Goal: Task Accomplishment & Management: Complete application form

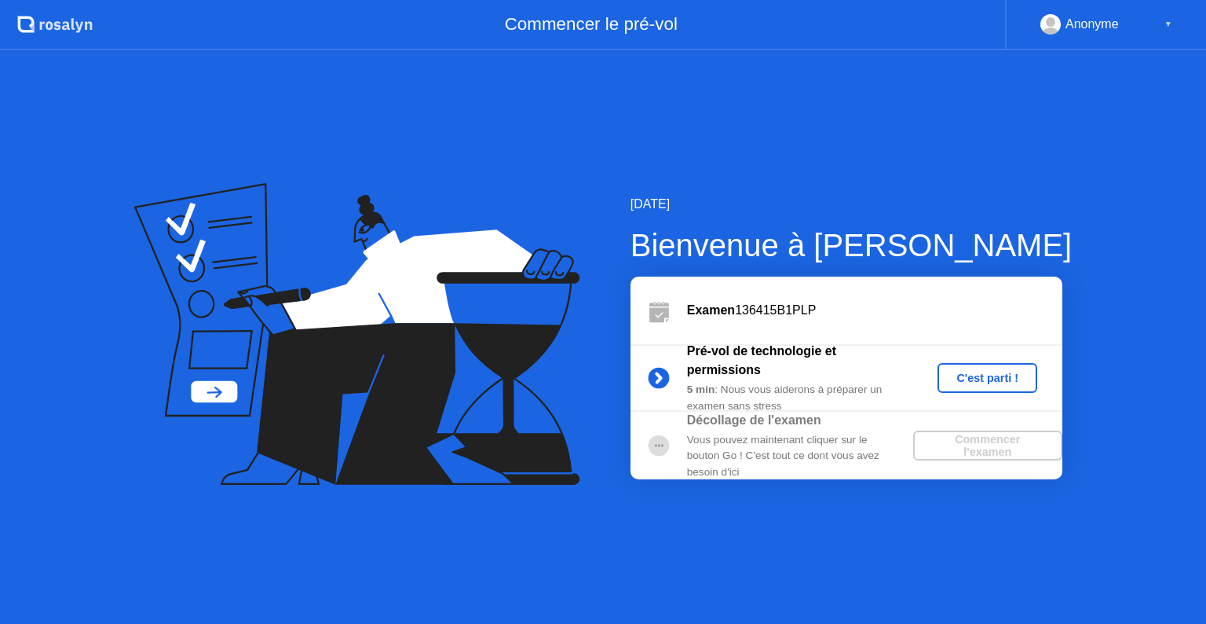
click at [1166, 23] on div "▼" at bounding box center [1169, 24] width 8 height 20
click at [1109, 24] on div "Anonyme" at bounding box center [1092, 24] width 53 height 20
click at [986, 383] on div "C'est parti !" at bounding box center [987, 377] width 87 height 13
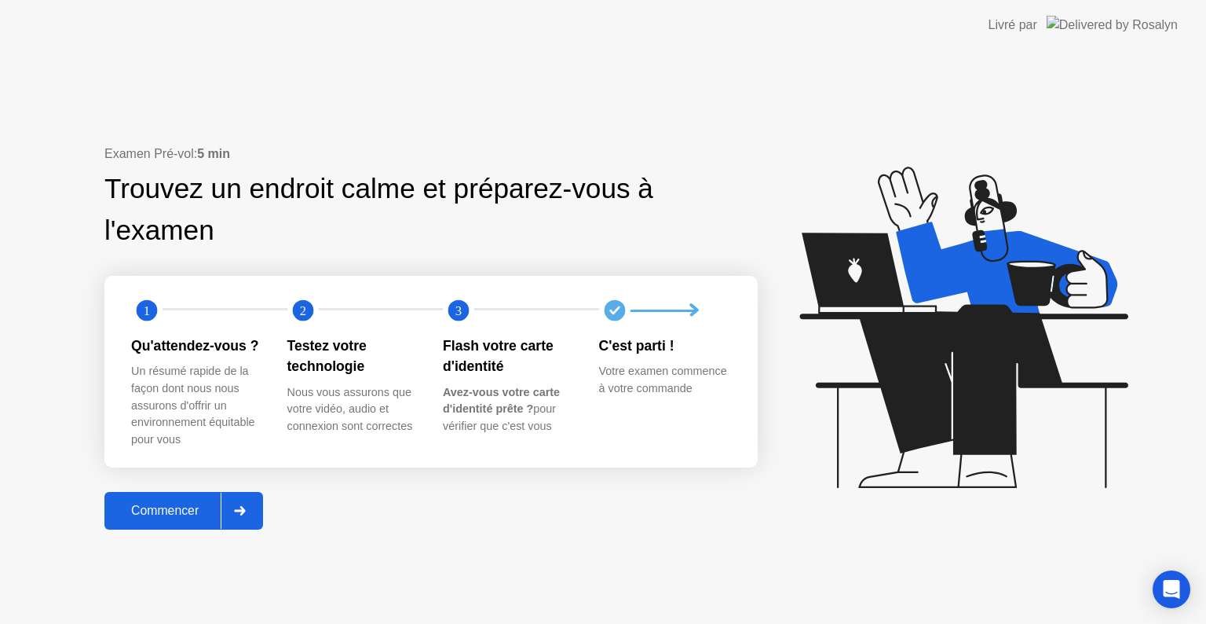
click at [236, 510] on div at bounding box center [240, 510] width 38 height 36
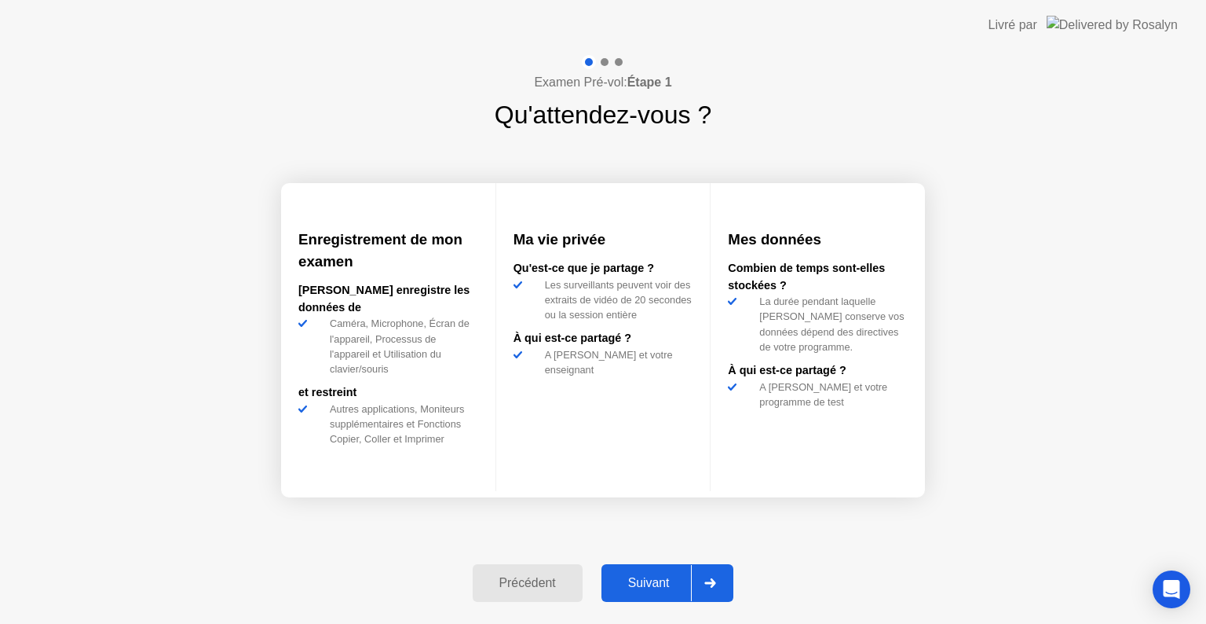
click at [665, 584] on div "Suivant" at bounding box center [649, 583] width 86 height 14
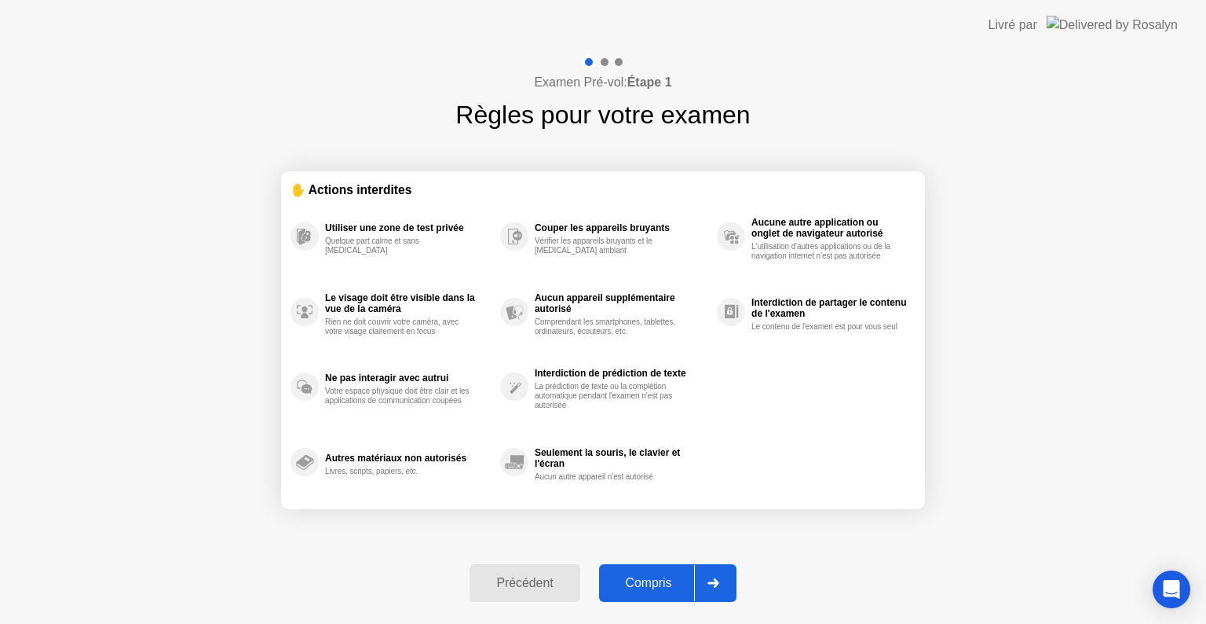
click at [633, 589] on div "Compris" at bounding box center [649, 583] width 90 height 14
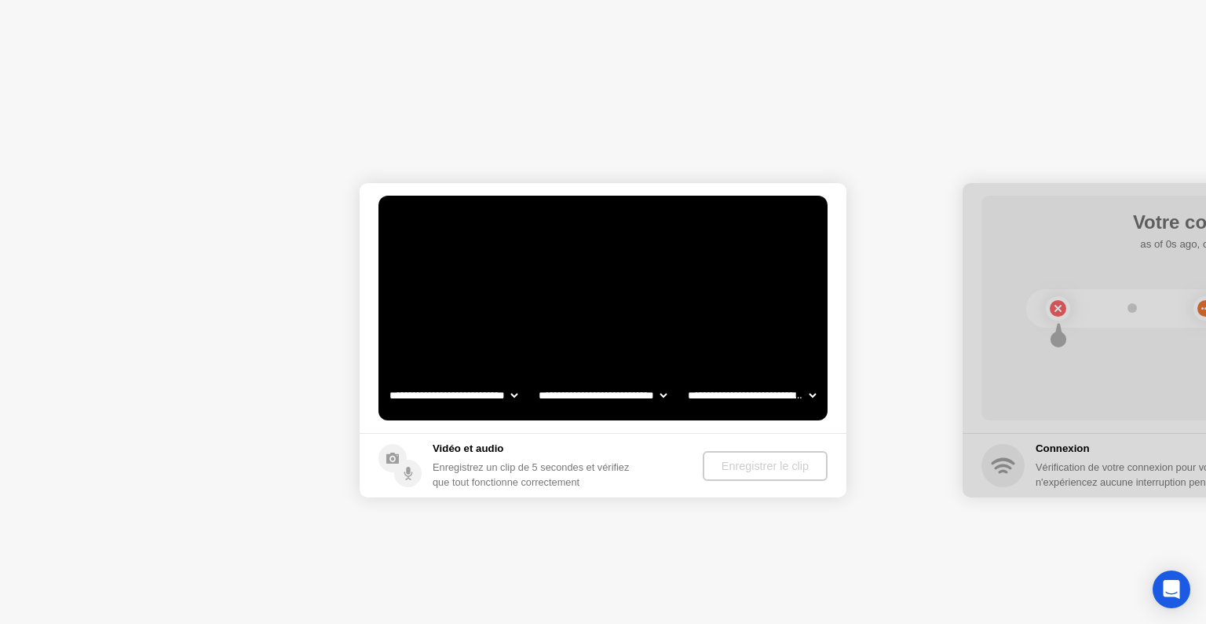
select select "**********"
select select "*******"
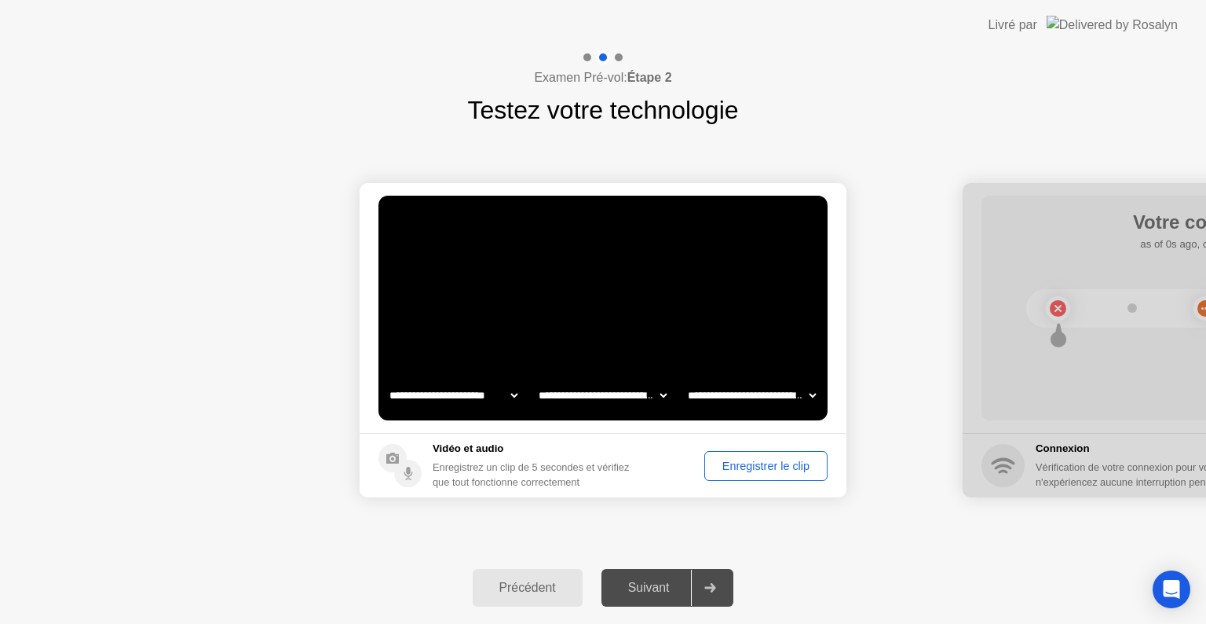
click at [762, 463] on div "Enregistrer le clip" at bounding box center [766, 465] width 112 height 13
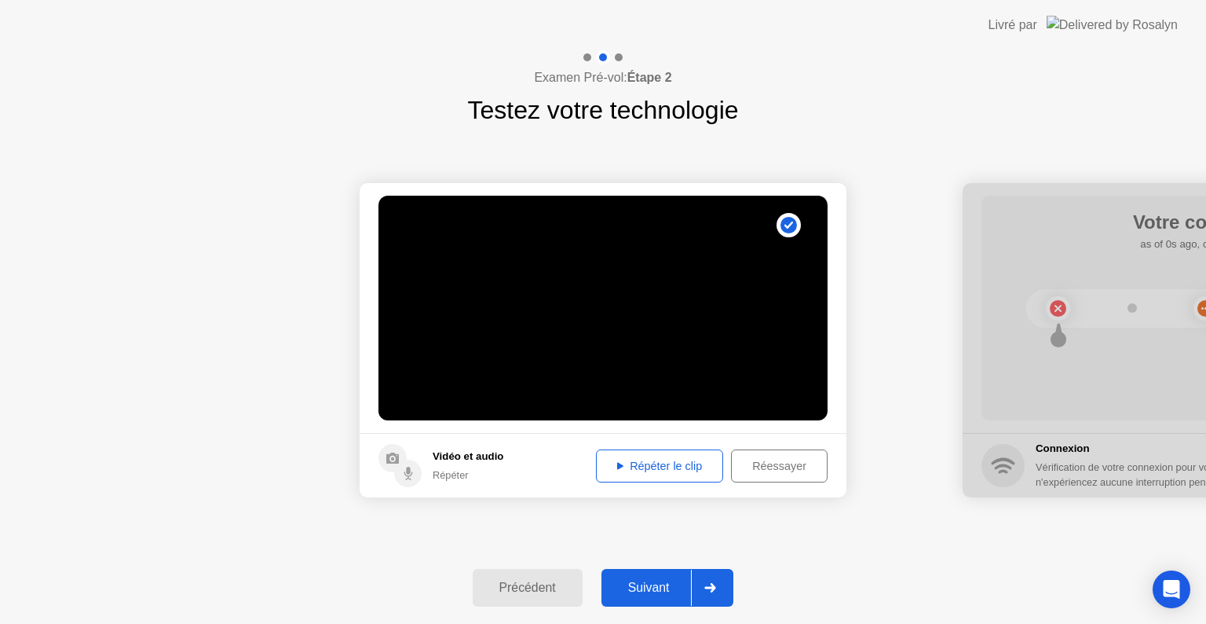
click at [663, 476] on button "Répéter le clip" at bounding box center [659, 465] width 127 height 33
click at [647, 587] on div "Suivant" at bounding box center [649, 587] width 86 height 14
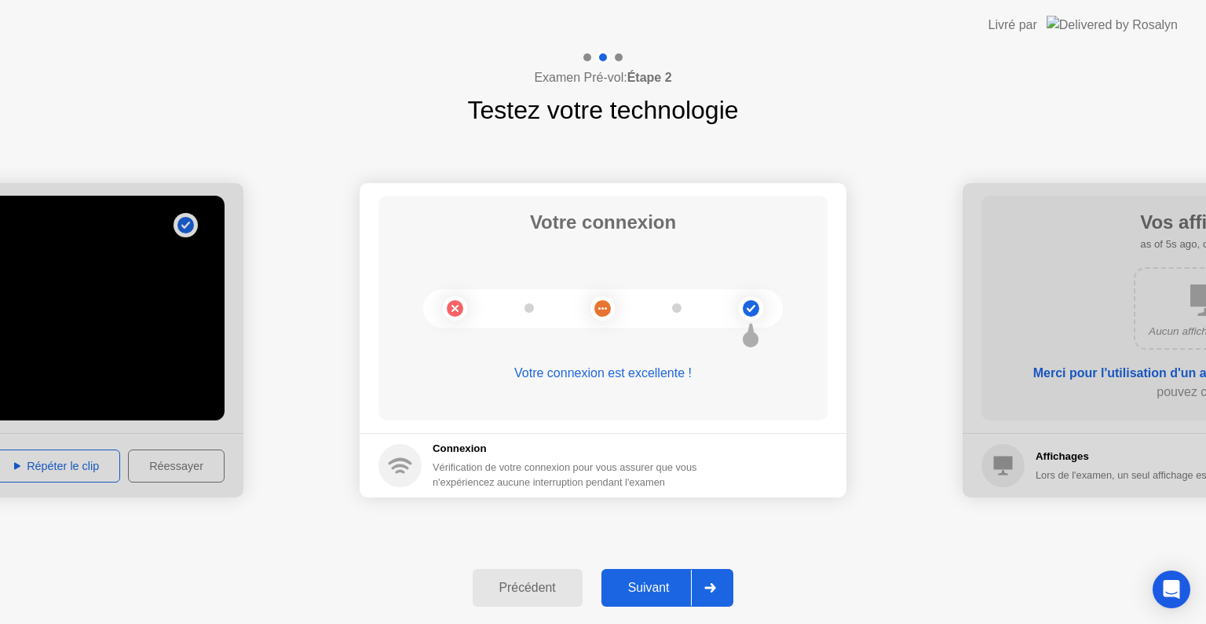
click at [647, 587] on div "Suivant" at bounding box center [649, 587] width 86 height 14
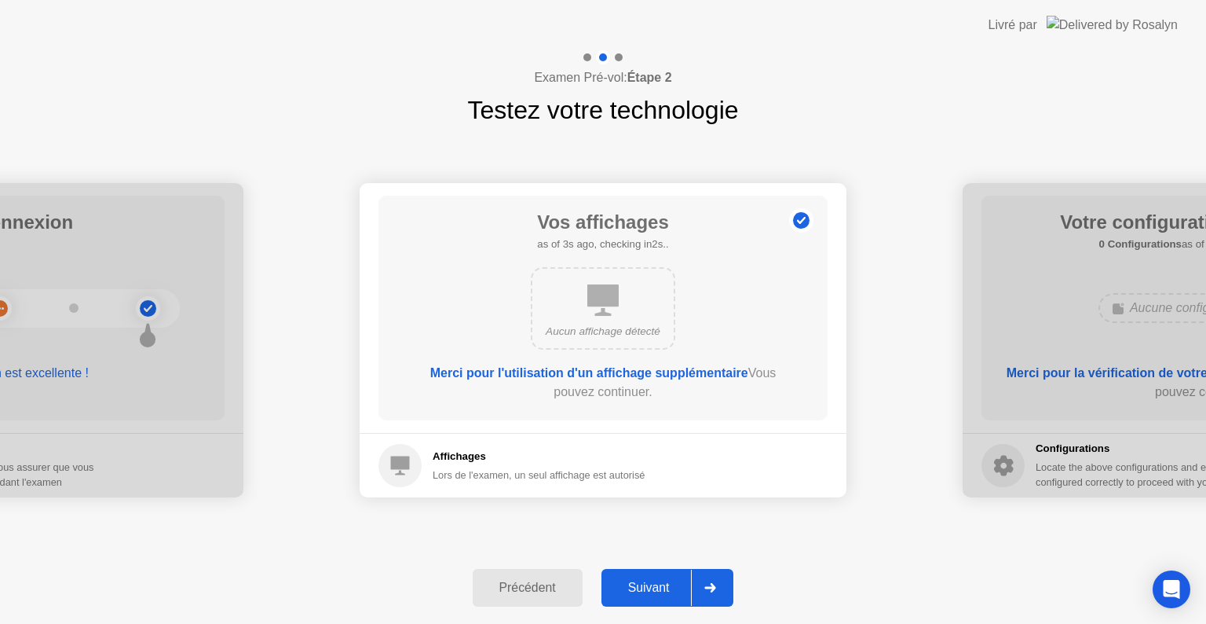
click at [647, 587] on div "Suivant" at bounding box center [649, 587] width 86 height 14
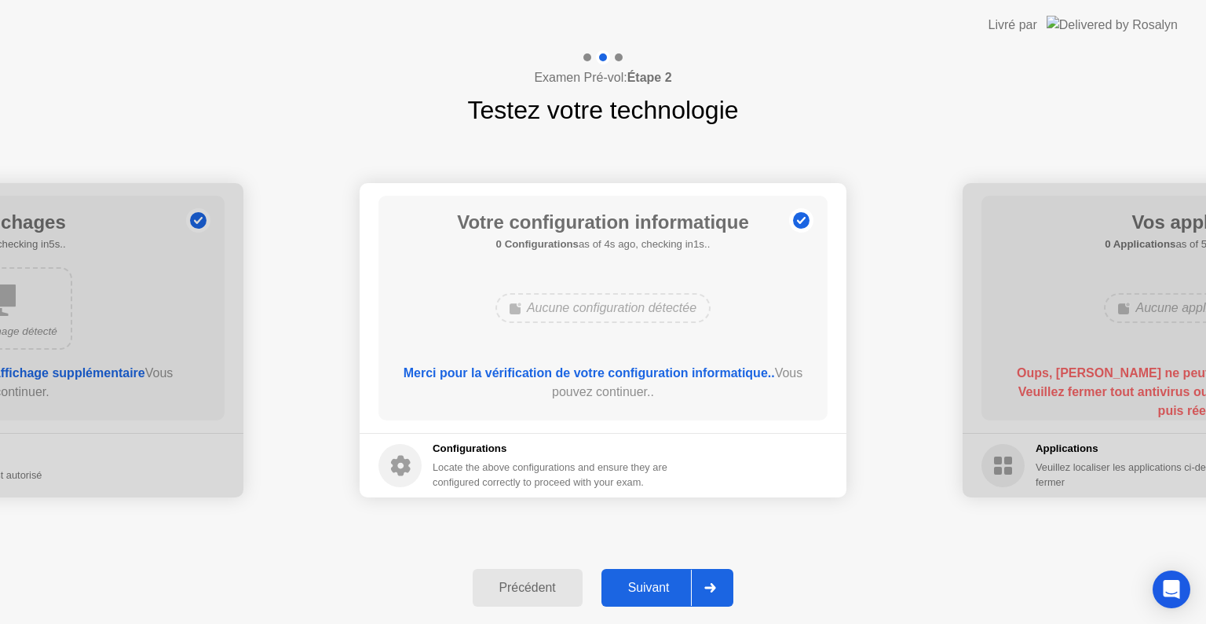
click at [647, 587] on div "Suivant" at bounding box center [649, 587] width 86 height 14
